Goal: Task Accomplishment & Management: Manage account settings

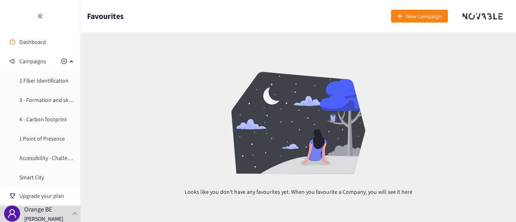
click at [35, 38] on link "Dashboard" at bounding box center [32, 41] width 27 height 7
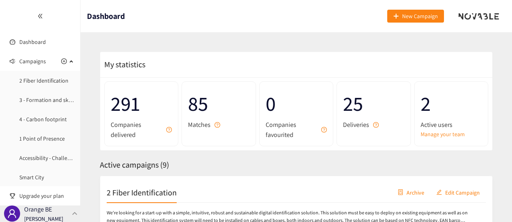
click at [56, 207] on div "Orange BE [PERSON_NAME]" at bounding box center [43, 213] width 39 height 12
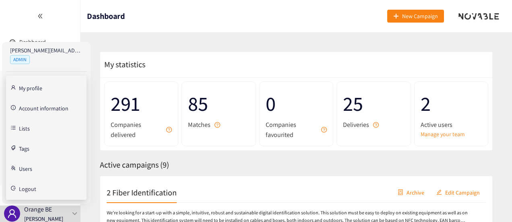
click at [56, 107] on link "Account information" at bounding box center [44, 107] width 50 height 7
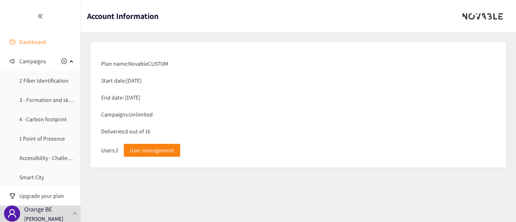
click at [46, 44] on link "Dashboard" at bounding box center [32, 41] width 27 height 7
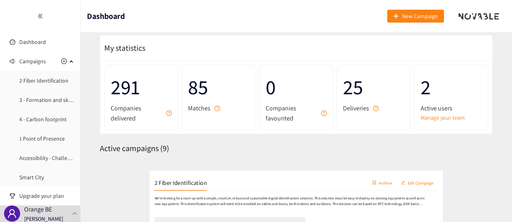
scroll to position [25, 0]
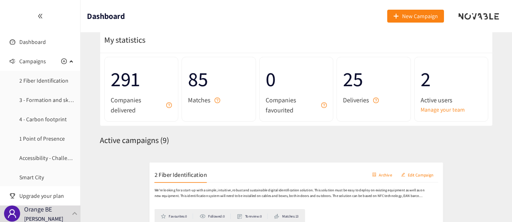
click at [355, 98] on span "Deliveries" at bounding box center [356, 100] width 26 height 10
click at [334, 138] on div "Active campaigns ( 9 )" at bounding box center [296, 140] width 393 height 12
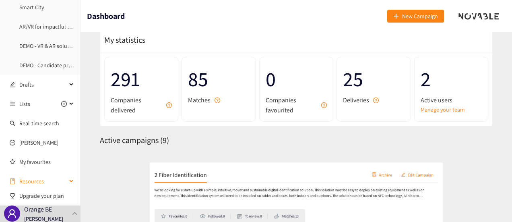
scroll to position [175, 0]
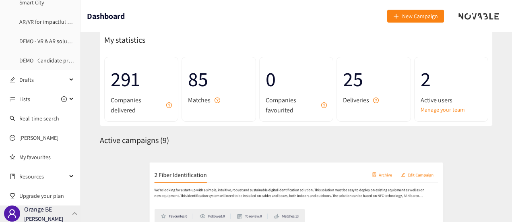
click at [65, 207] on div "Orange BE [PERSON_NAME]" at bounding box center [40, 213] width 81 height 17
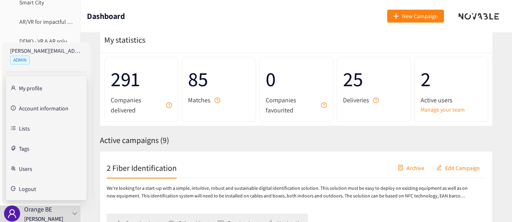
click at [42, 87] on link "My profile" at bounding box center [30, 87] width 23 height 7
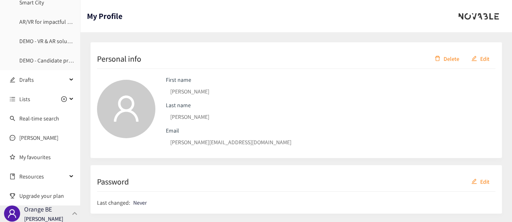
click at [58, 209] on div "Orange BE [PERSON_NAME]" at bounding box center [43, 213] width 39 height 12
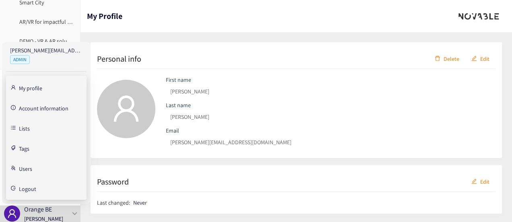
click at [47, 107] on link "Account information" at bounding box center [44, 107] width 50 height 7
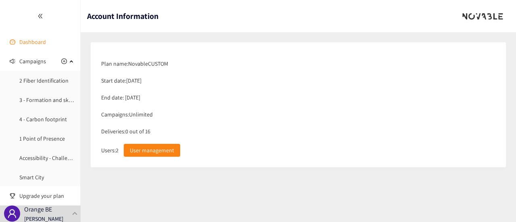
click at [40, 46] on link "Dashboard" at bounding box center [32, 41] width 27 height 7
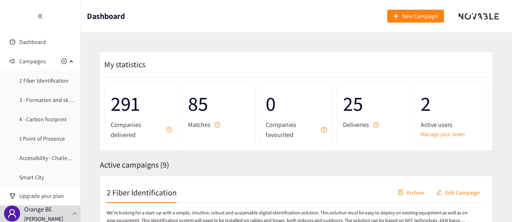
click at [364, 121] on span "Deliveries" at bounding box center [356, 125] width 26 height 10
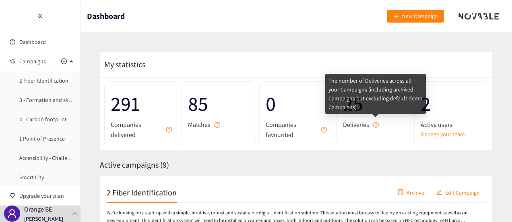
click at [378, 123] on icon "question-circle" at bounding box center [376, 125] width 6 height 6
